Goal: Task Accomplishment & Management: Use online tool/utility

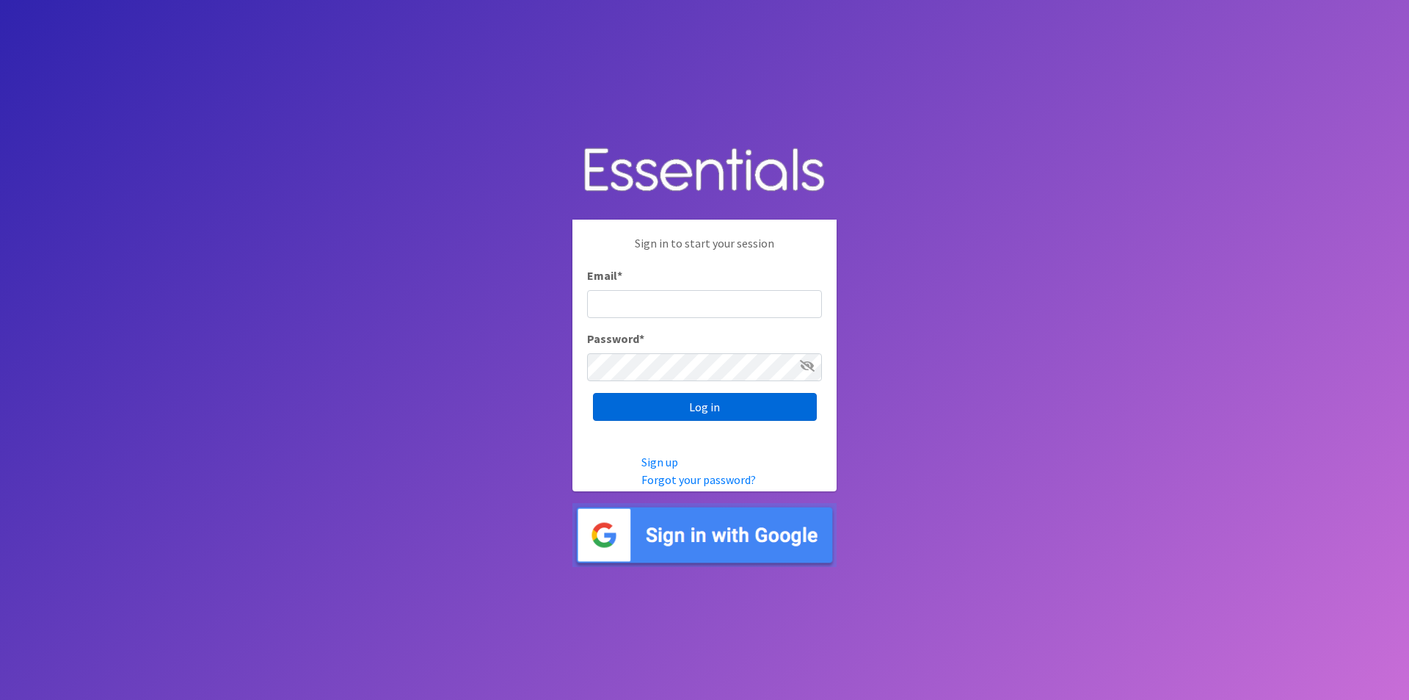
type input "[EMAIL_ADDRESS][DOMAIN_NAME]"
click at [742, 405] on input "Log in" at bounding box center [705, 407] width 224 height 28
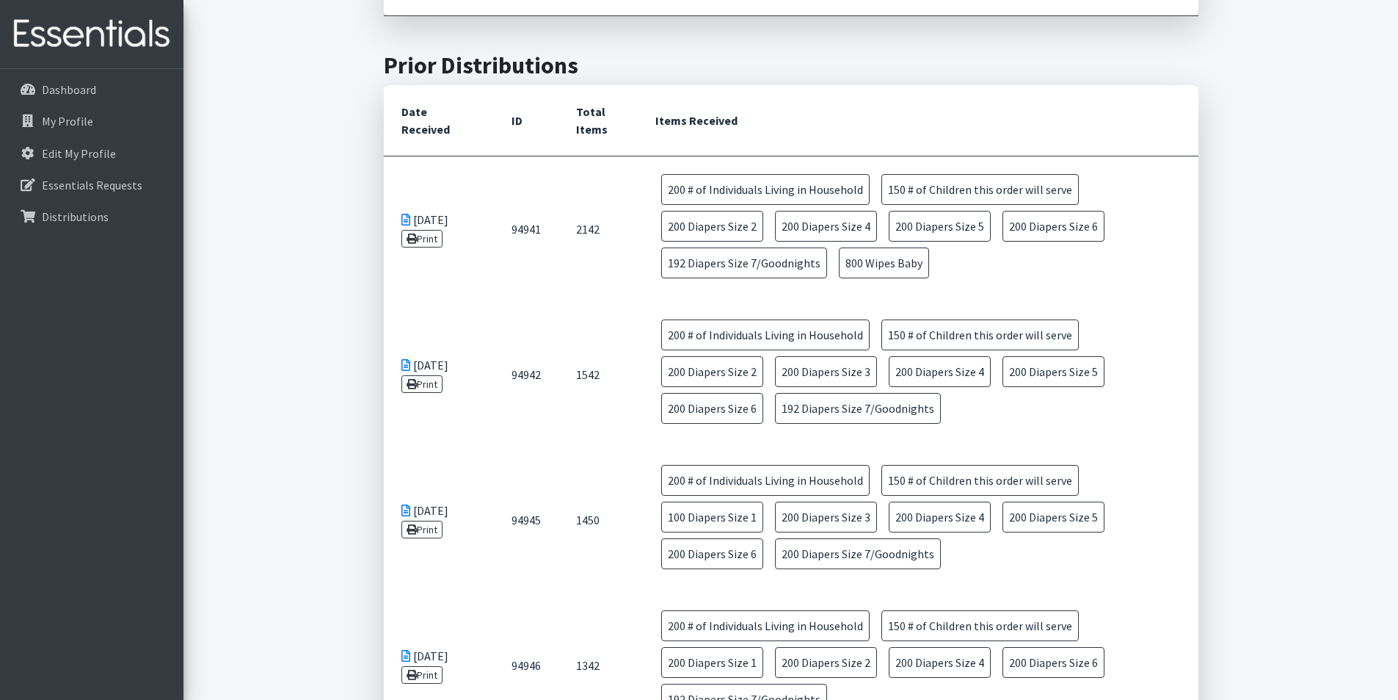
scroll to position [734, 0]
click at [29, 214] on icon at bounding box center [27, 216] width 19 height 13
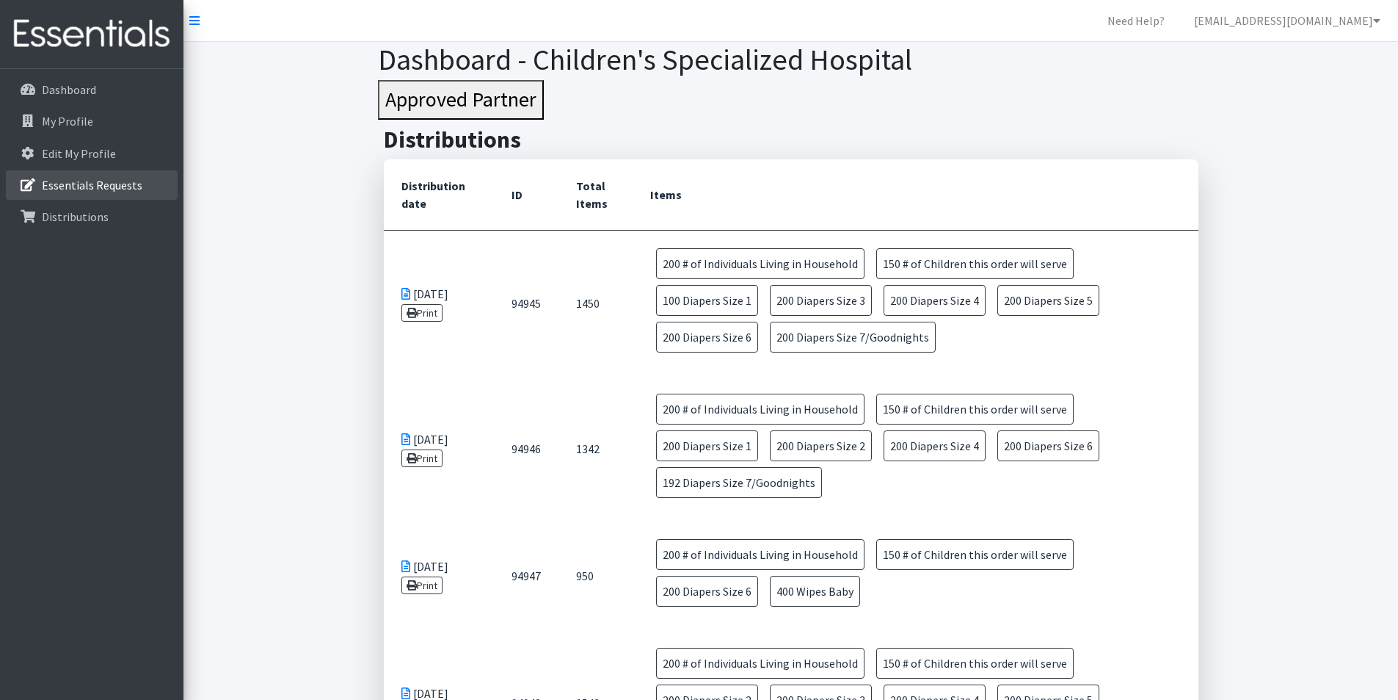
scroll to position [220, 0]
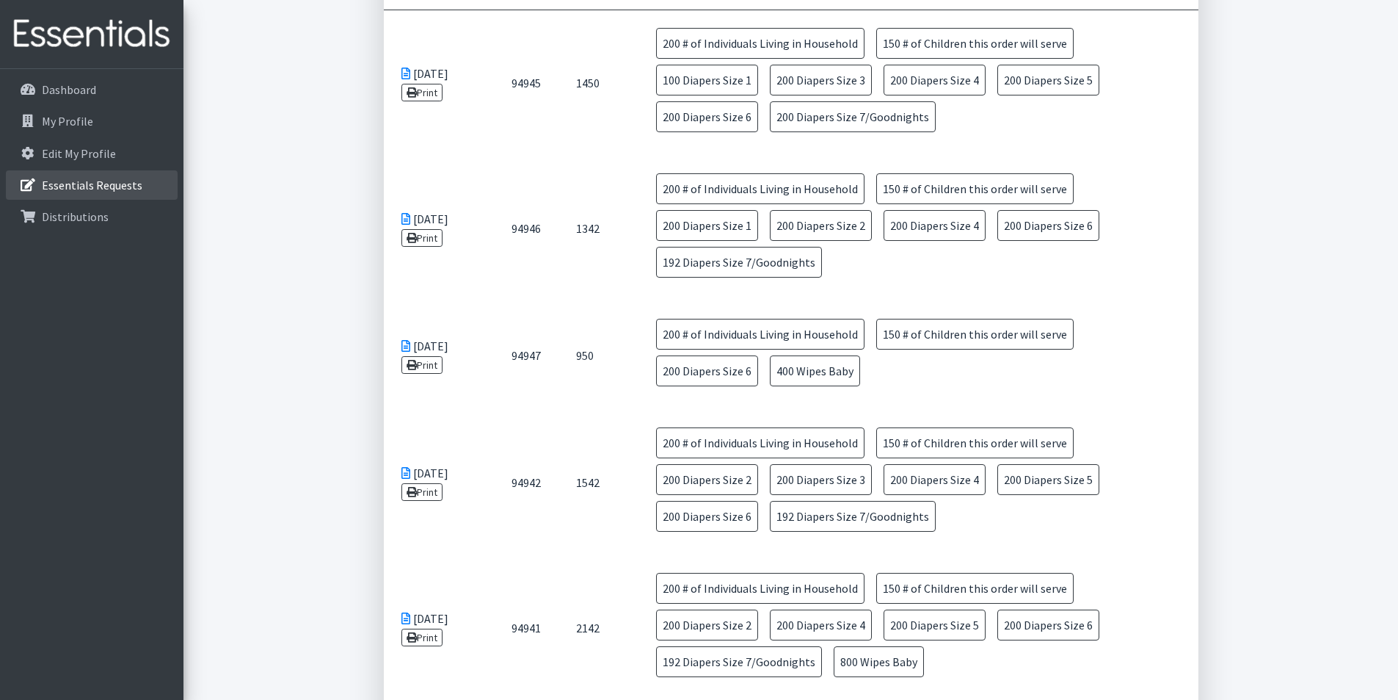
click at [75, 190] on p "Essentials Requests" at bounding box center [92, 185] width 101 height 15
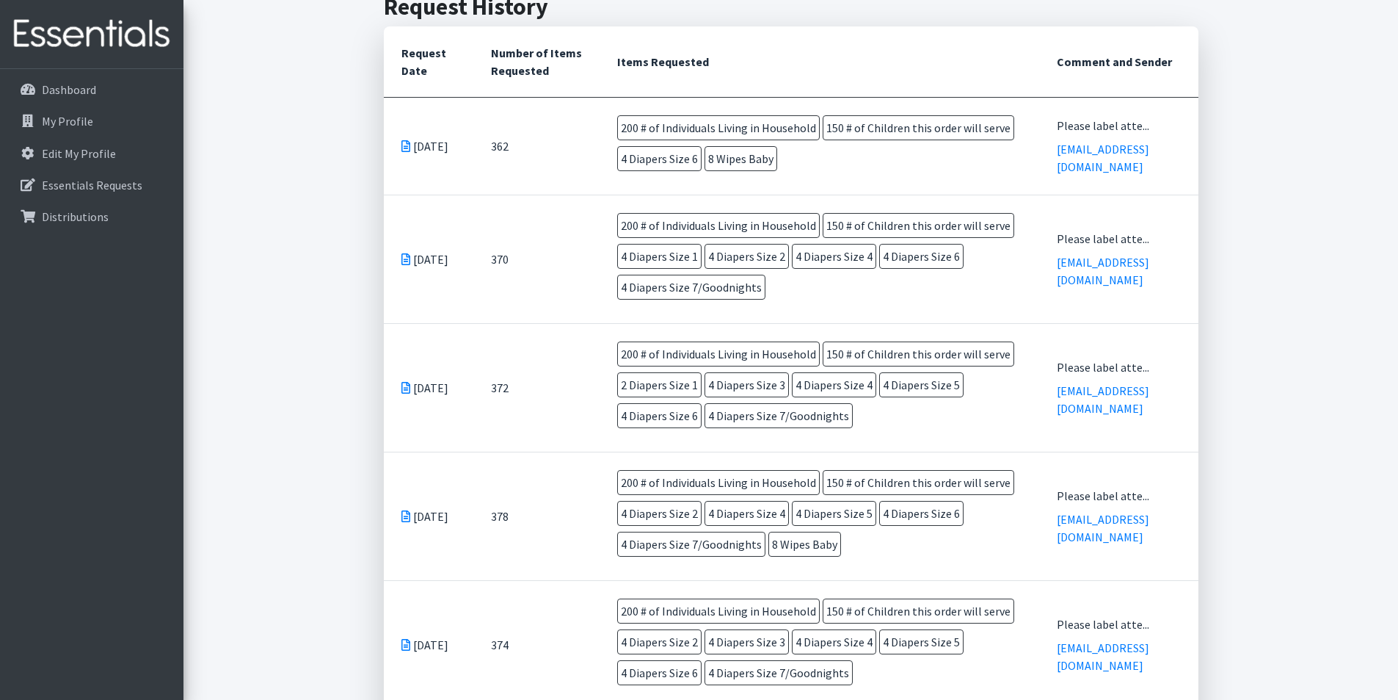
scroll to position [280, 0]
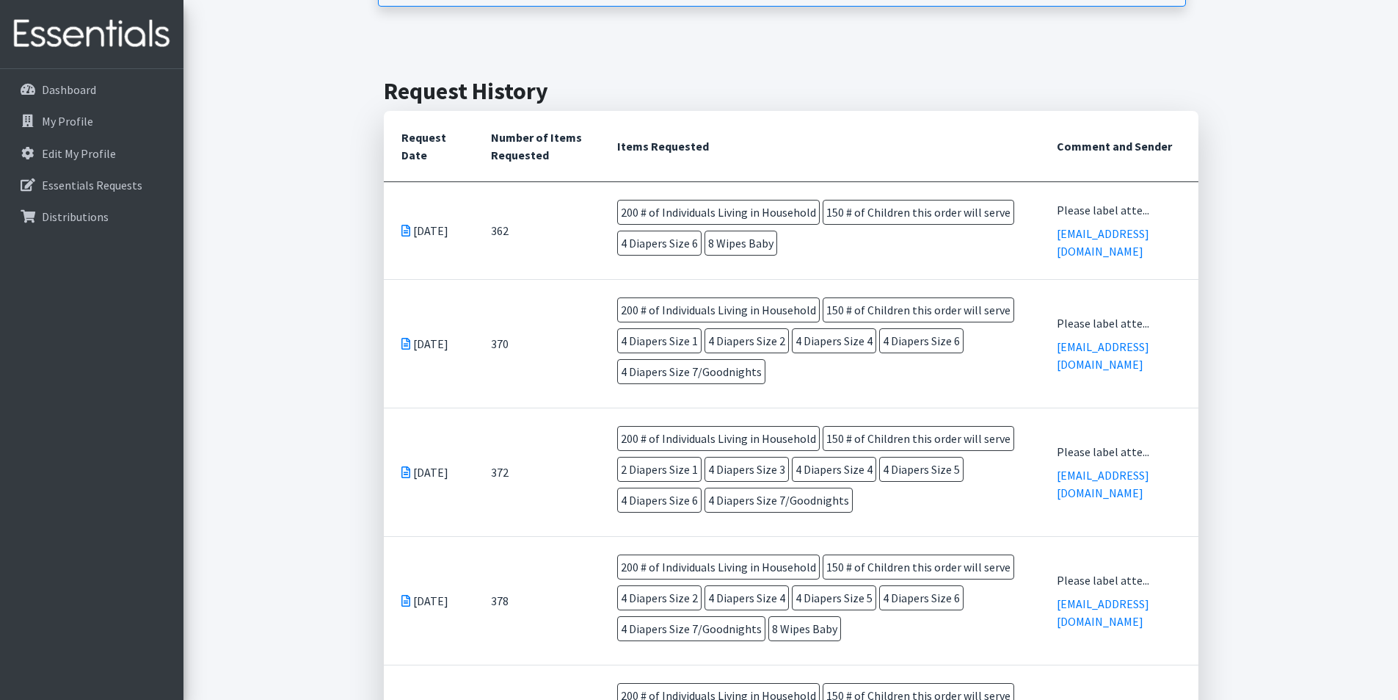
click at [404, 225] on icon at bounding box center [406, 231] width 9 height 12
click at [48, 218] on p "Distributions" at bounding box center [75, 216] width 67 height 15
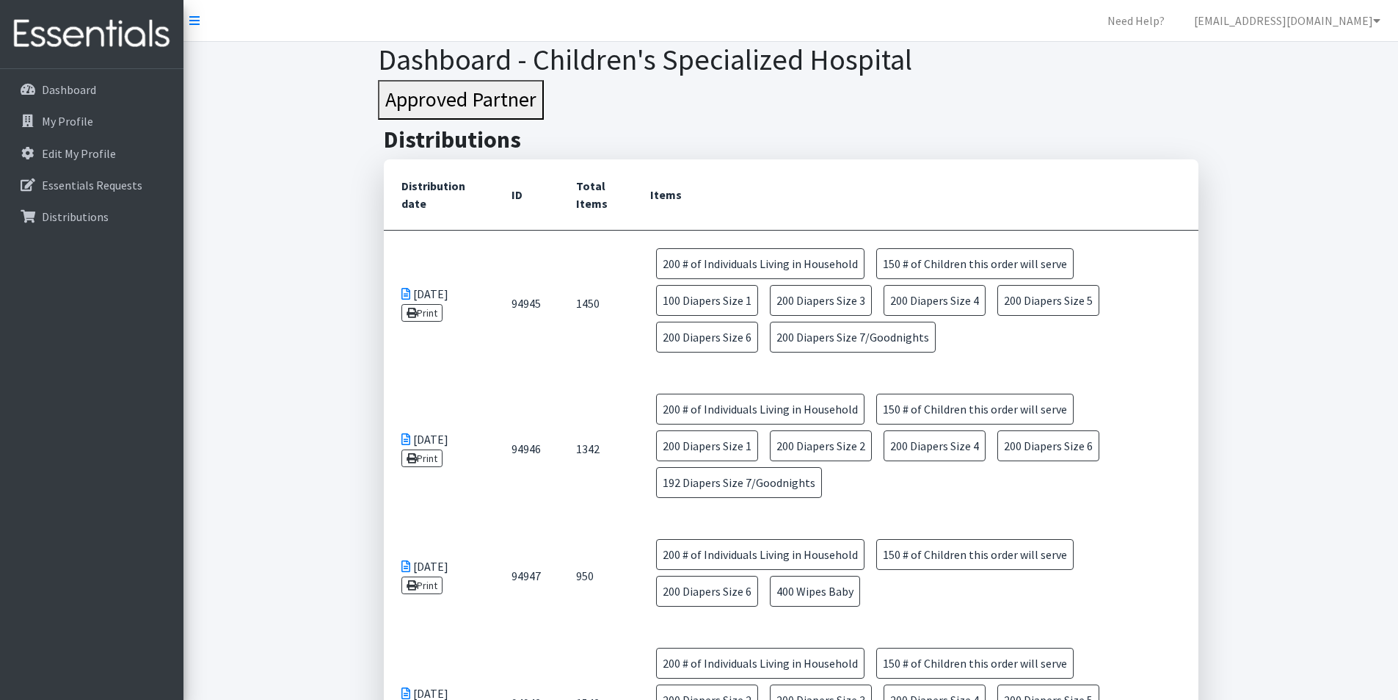
click at [413, 316] on icon at bounding box center [412, 313] width 10 height 10
click at [417, 460] on link "Print" at bounding box center [423, 458] width 42 height 18
